Goal: Find contact information

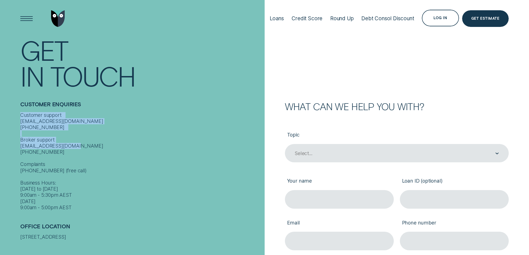
drag, startPoint x: 55, startPoint y: 152, endPoint x: 14, endPoint y: 115, distance: 55.2
click at [14, 115] on div "Contact Get In Touch Customer Enquiries Customer support [EMAIL_ADDRESS][DOMAIN…" at bounding box center [132, 129] width 265 height 259
click at [77, 145] on div "Customer support [EMAIL_ADDRESS][DOMAIN_NAME] [PHONE_NUMBER] Broker support [EM…" at bounding box center [140, 161] width 241 height 99
drag, startPoint x: 55, startPoint y: 151, endPoint x: 20, endPoint y: 114, distance: 50.7
click at [20, 114] on div "Customer support [EMAIL_ADDRESS][DOMAIN_NAME] [PHONE_NUMBER] Broker support [EM…" at bounding box center [140, 161] width 241 height 99
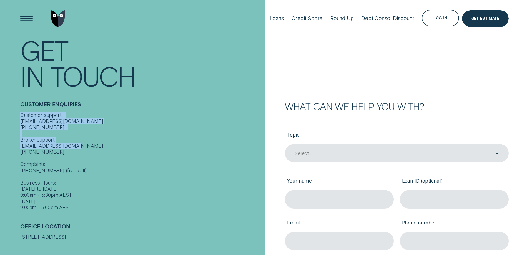
click at [44, 139] on div "Customer support [EMAIL_ADDRESS][DOMAIN_NAME] [PHONE_NUMBER] Broker support [EM…" at bounding box center [140, 161] width 241 height 99
drag, startPoint x: 52, startPoint y: 154, endPoint x: 17, endPoint y: 115, distance: 52.7
click at [17, 115] on div "Contact Get In Touch Customer Enquiries Customer support [EMAIL_ADDRESS][DOMAIN…" at bounding box center [132, 129] width 265 height 259
click at [69, 146] on div "Customer support [EMAIL_ADDRESS][DOMAIN_NAME] [PHONE_NUMBER] Broker support [EM…" at bounding box center [140, 161] width 241 height 99
drag, startPoint x: 58, startPoint y: 152, endPoint x: 21, endPoint y: 113, distance: 54.0
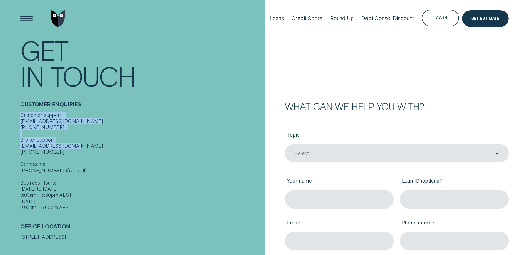
click at [21, 113] on div "Customer support [EMAIL_ADDRESS][DOMAIN_NAME] [PHONE_NUMBER] Broker support [EM…" at bounding box center [140, 161] width 241 height 99
click at [52, 133] on div "Customer support [EMAIL_ADDRESS][DOMAIN_NAME] [PHONE_NUMBER] Broker support [EM…" at bounding box center [140, 161] width 241 height 99
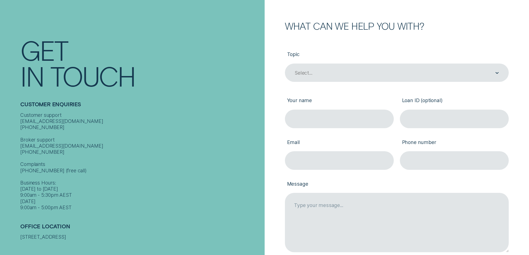
scroll to position [83, 0]
